Goal: Transaction & Acquisition: Purchase product/service

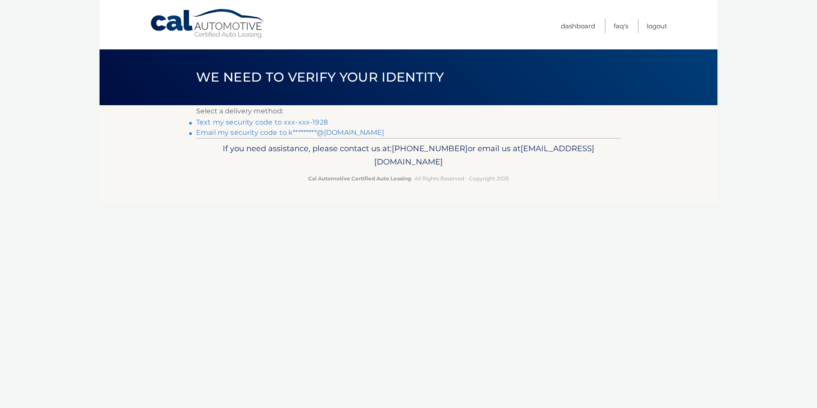
click at [300, 123] on link "Text my security code to xxx-xxx-1928" at bounding box center [262, 122] width 132 height 8
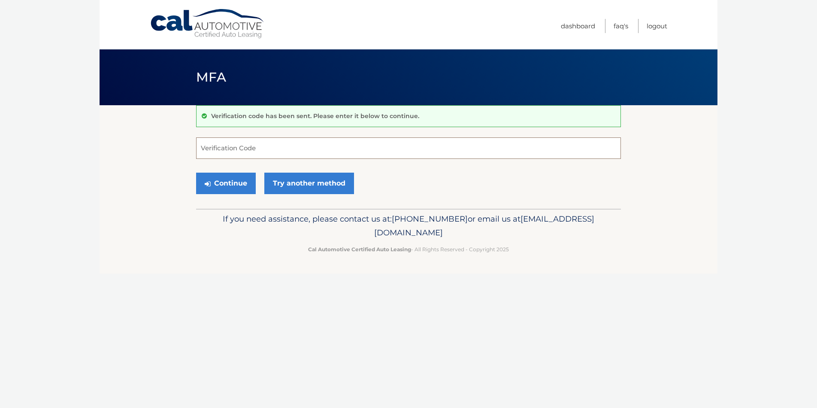
click at [272, 141] on input "Verification Code" at bounding box center [408, 147] width 425 height 21
type input "302400"
click at [229, 184] on button "Continue" at bounding box center [226, 182] width 60 height 21
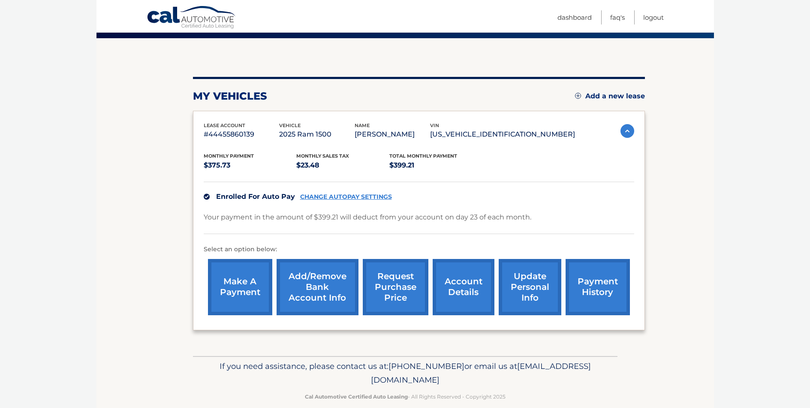
scroll to position [80, 0]
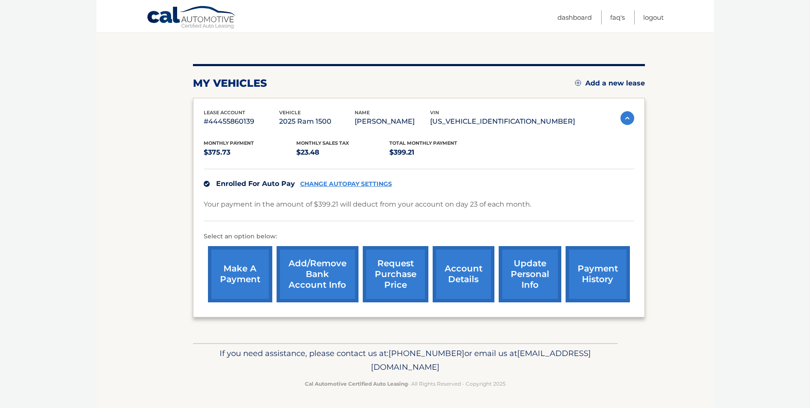
click at [585, 270] on link "payment history" at bounding box center [598, 274] width 64 height 56
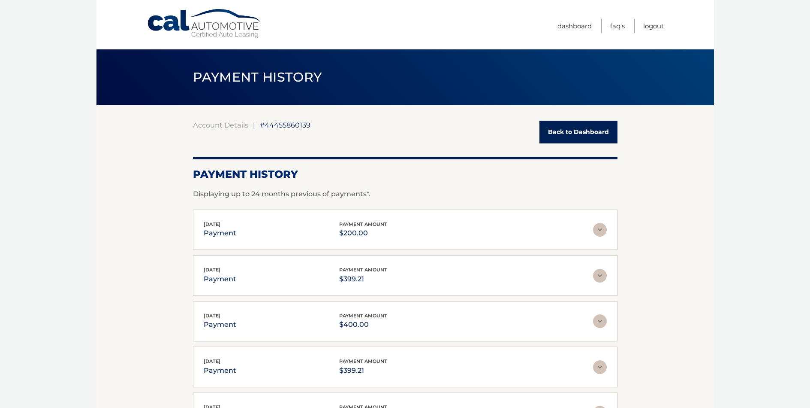
click at [579, 135] on link "Back to Dashboard" at bounding box center [579, 132] width 78 height 23
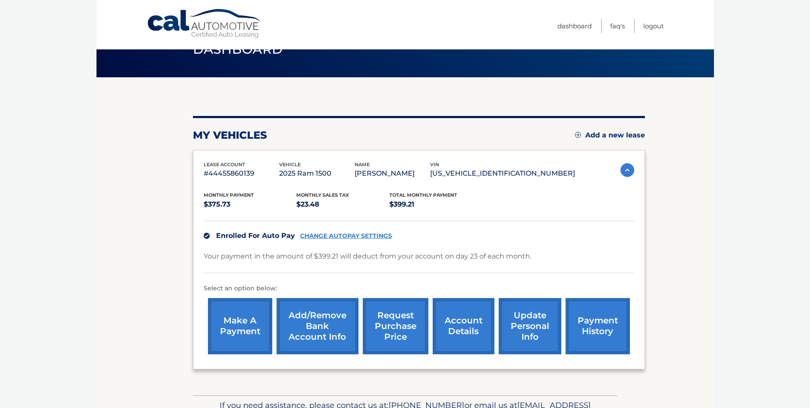
scroll to position [43, 0]
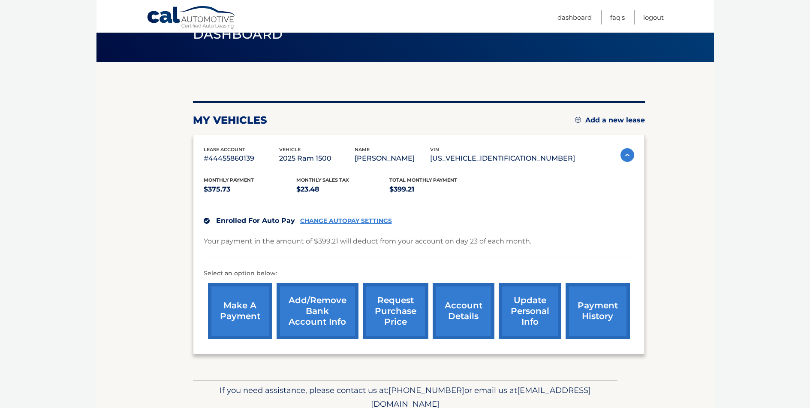
click at [244, 309] on link "make a payment" at bounding box center [240, 311] width 64 height 56
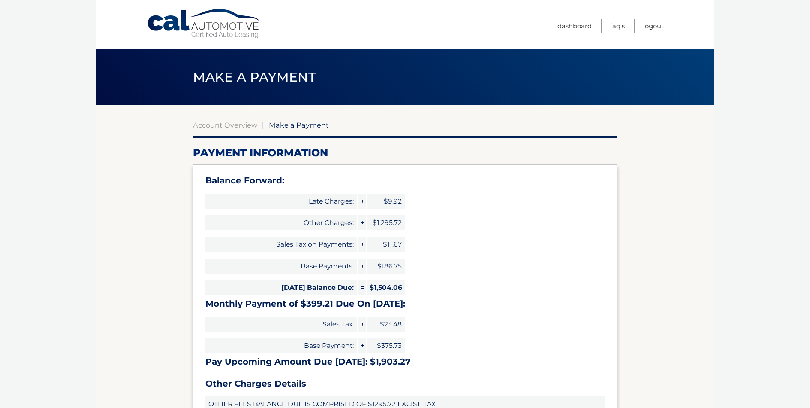
select select "M2NhYjkyZWMtOGU3Yi00YjE3LTg1YTgtYjM0ZGM0YjI3Nzhk"
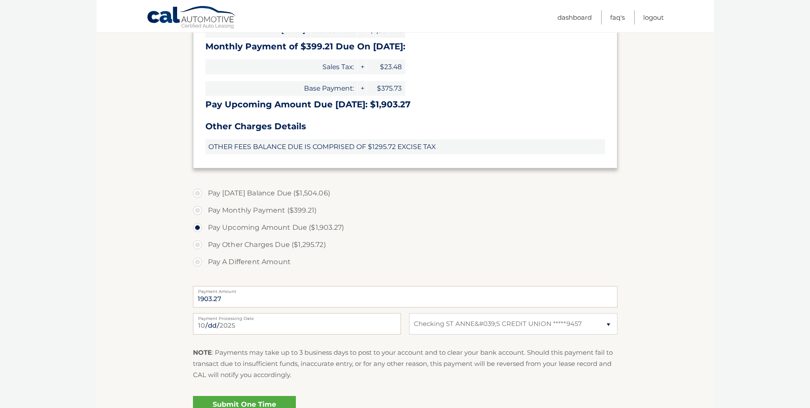
scroll to position [257, 0]
click at [200, 263] on label "Pay A Different Amount" at bounding box center [405, 261] width 425 height 17
click at [200, 263] on input "Pay A Different Amount" at bounding box center [201, 260] width 9 height 14
radio input "true"
type input "1399.21"
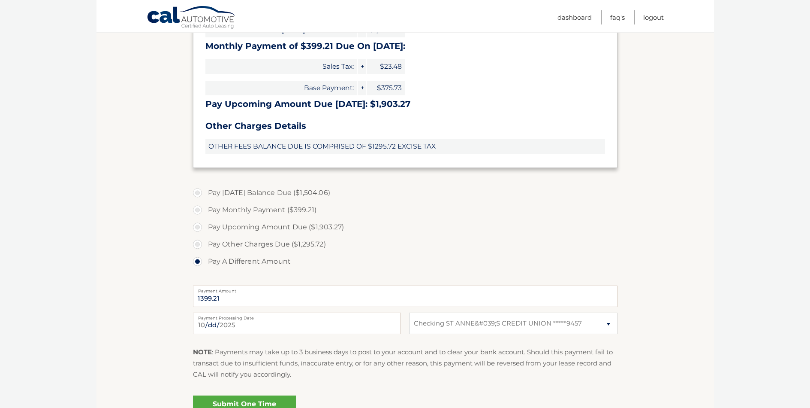
click at [599, 232] on label "Pay Upcoming Amount Due ($1,903.27)" at bounding box center [405, 226] width 425 height 17
click at [205, 232] on input "Pay Upcoming Amount Due ($1,903.27)" at bounding box center [201, 225] width 9 height 14
radio input "true"
type input "1903.27"
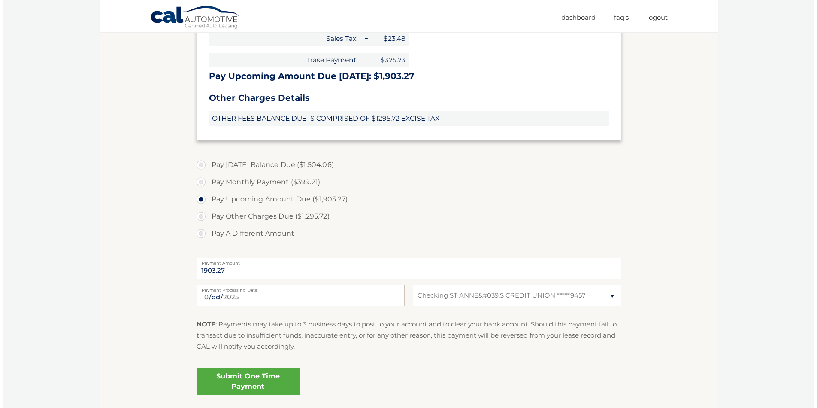
scroll to position [300, 0]
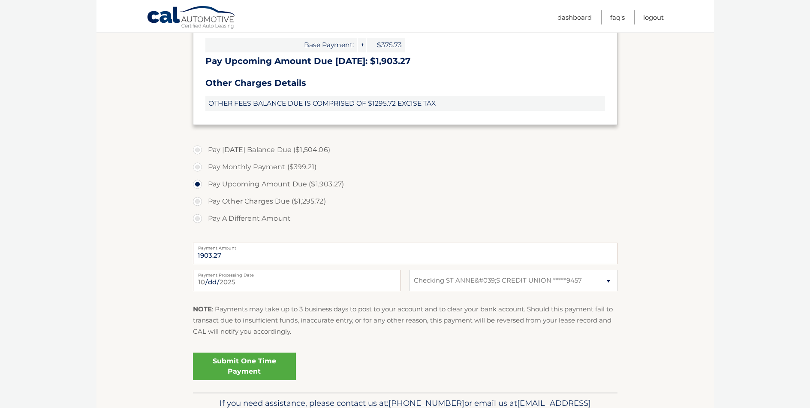
click at [198, 219] on label "Pay A Different Amount" at bounding box center [405, 218] width 425 height 17
click at [198, 219] on input "Pay A Different Amount" at bounding box center [201, 217] width 9 height 14
radio input "true"
click at [224, 254] on input "Payment Amount" at bounding box center [405, 252] width 425 height 21
type input "1399.21"
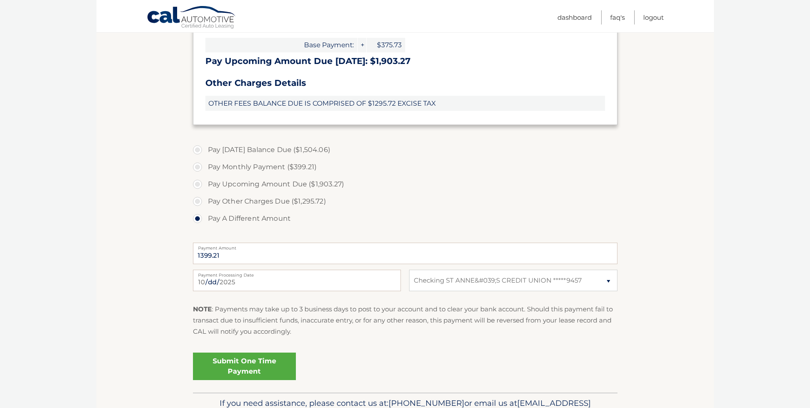
click at [469, 229] on div "Pay Today's Balance Due ($1,504.06) Pay Monthly Payment ($399.21) Pay Upcoming …" at bounding box center [405, 188] width 425 height 95
click at [243, 364] on link "Submit One Time Payment" at bounding box center [244, 365] width 103 height 27
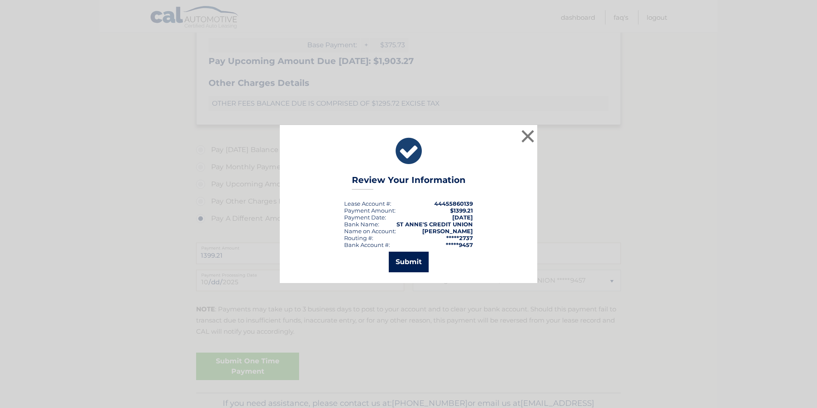
click at [416, 262] on button "Submit" at bounding box center [409, 261] width 40 height 21
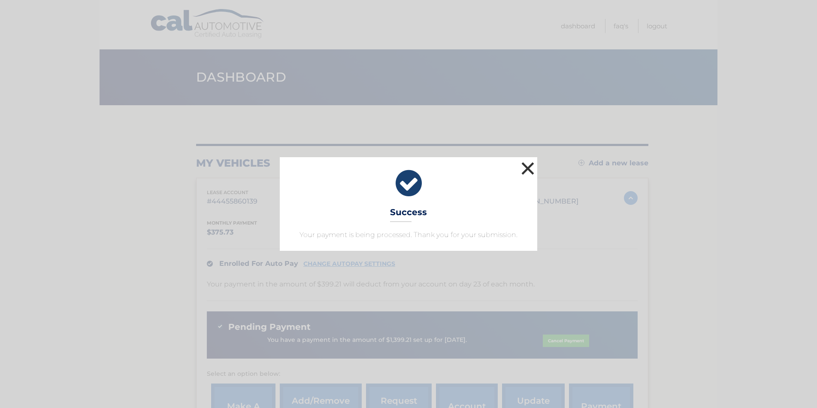
click at [528, 172] on button "×" at bounding box center [527, 168] width 17 height 17
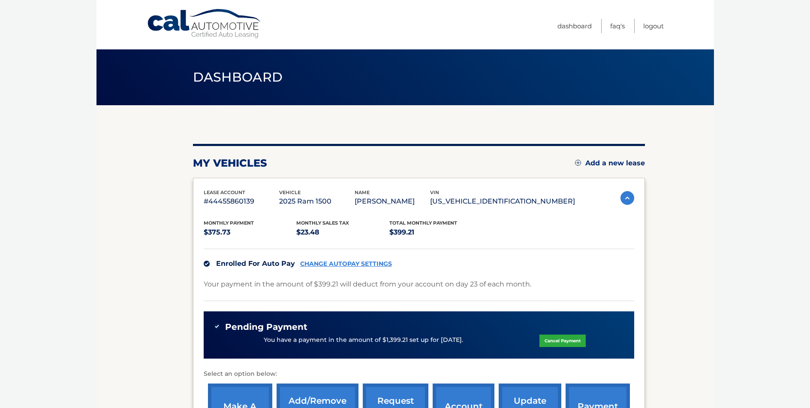
scroll to position [129, 0]
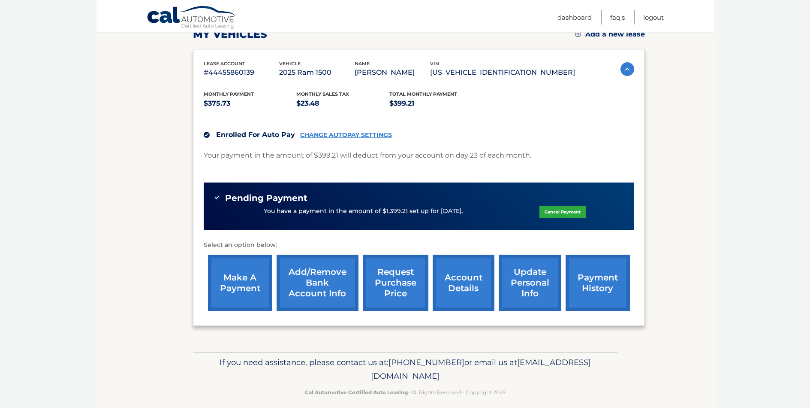
click at [598, 283] on link "payment history" at bounding box center [598, 282] width 64 height 56
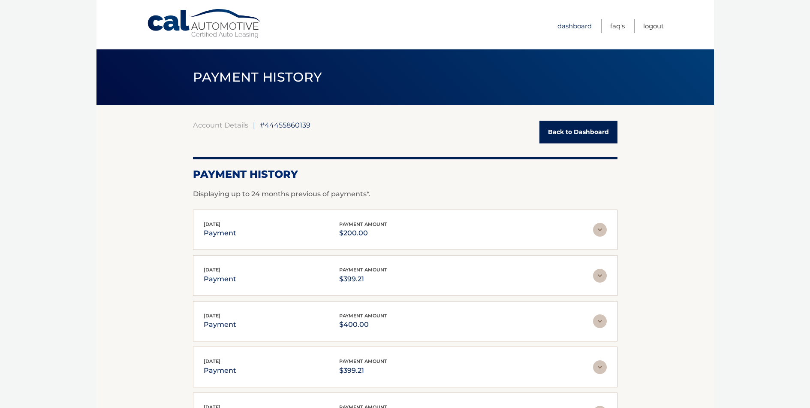
click at [587, 26] on link "Dashboard" at bounding box center [575, 26] width 34 height 14
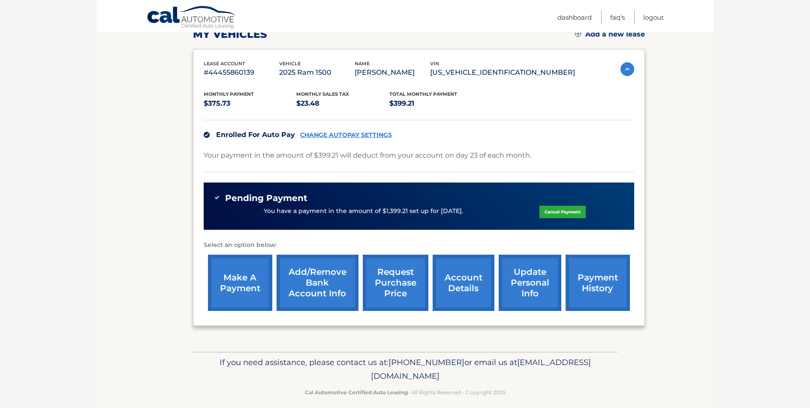
scroll to position [138, 0]
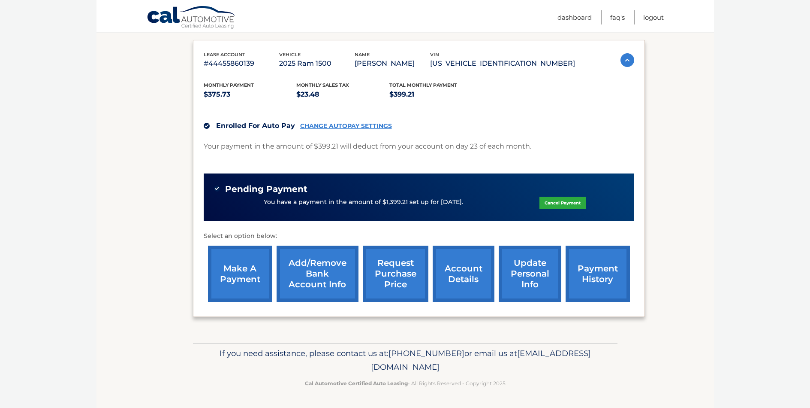
click at [247, 283] on link "make a payment" at bounding box center [240, 273] width 64 height 56
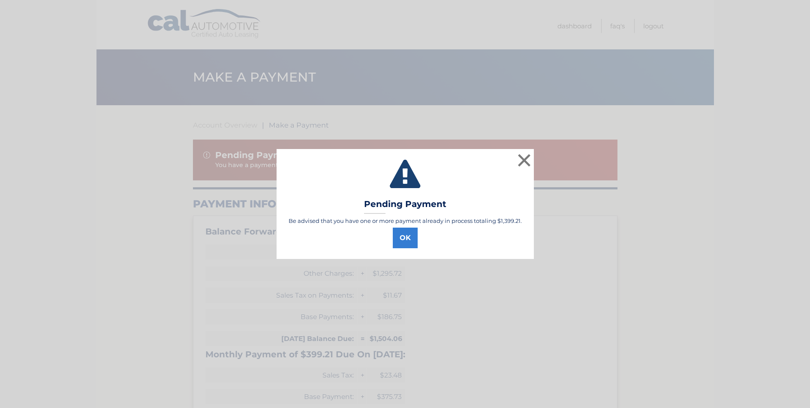
type input "1903.27"
select select "M2NhYjkyZWMtOGU3Yi00YjE3LTg1YTgtYjM0ZGM0YjI3Nzhk"
click at [403, 240] on button "OK" at bounding box center [408, 237] width 25 height 21
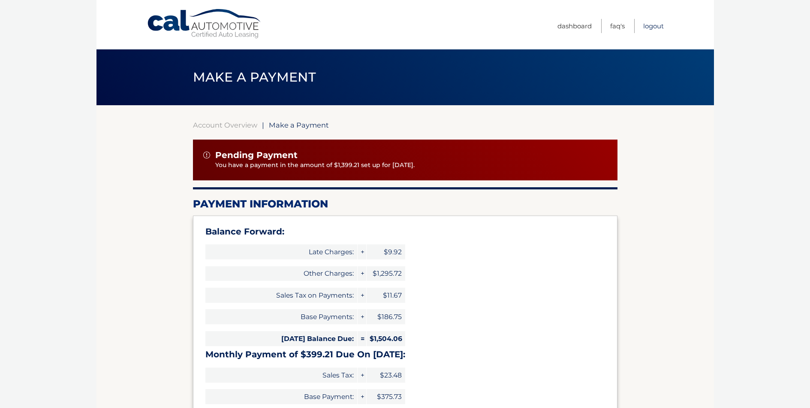
click at [651, 27] on link "Logout" at bounding box center [654, 26] width 21 height 14
